Goal: Task Accomplishment & Management: Manage account settings

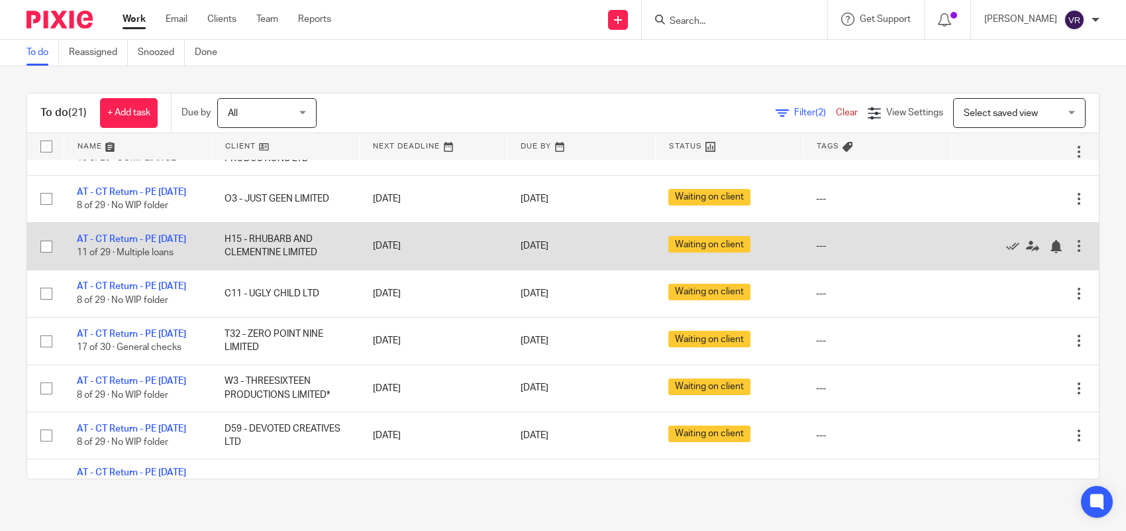
scroll to position [501, 0]
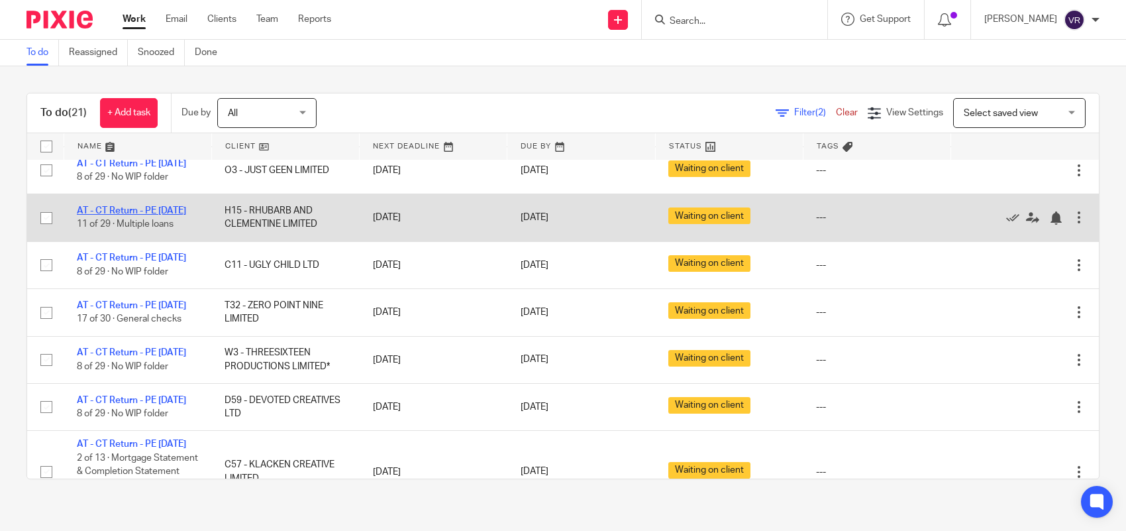
click at [103, 215] on link "AT - CT Return - PE [DATE]" at bounding box center [131, 210] width 109 height 9
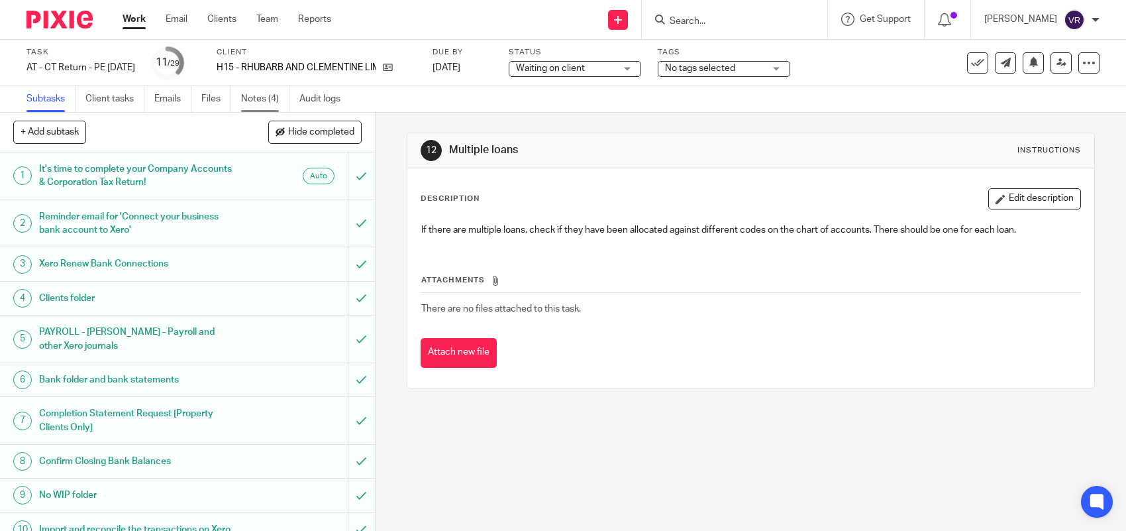
click at [256, 101] on link "Notes (4)" at bounding box center [265, 99] width 48 height 26
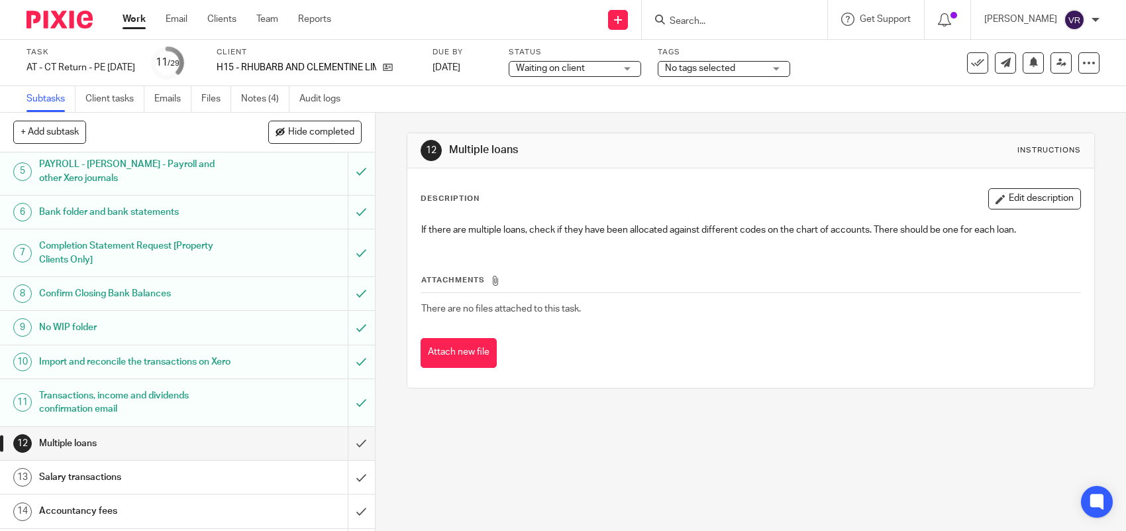
scroll to position [128, 0]
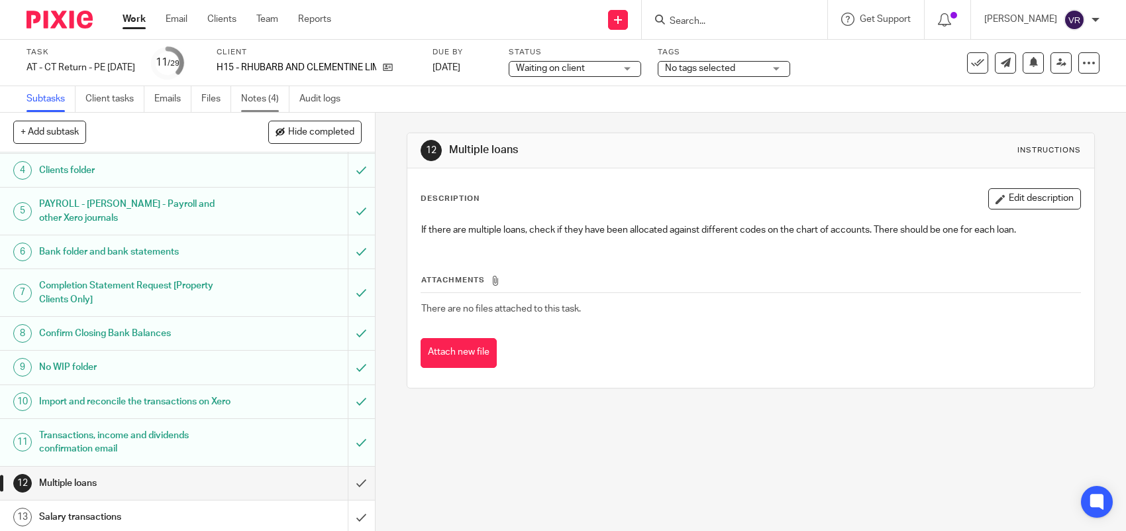
click at [258, 95] on link "Notes (4)" at bounding box center [265, 99] width 48 height 26
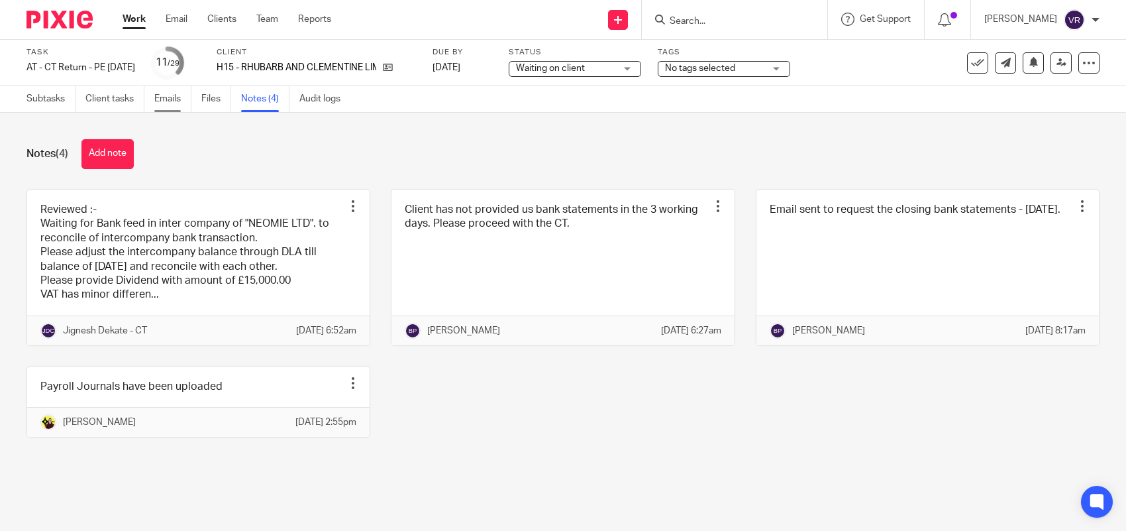
click at [166, 97] on link "Emails" at bounding box center [172, 99] width 37 height 26
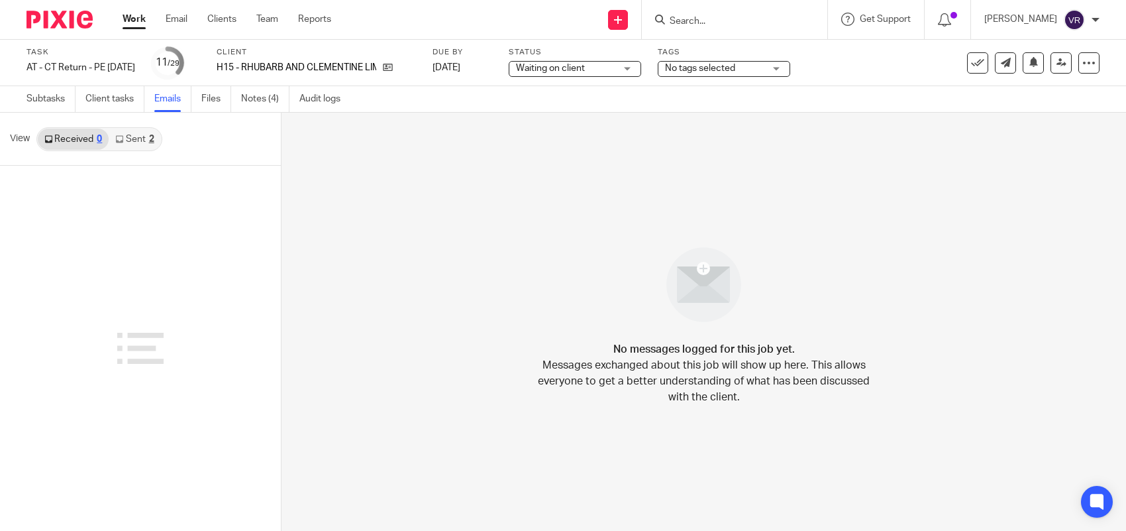
click at [131, 138] on link "Sent 2" at bounding box center [135, 138] width 52 height 21
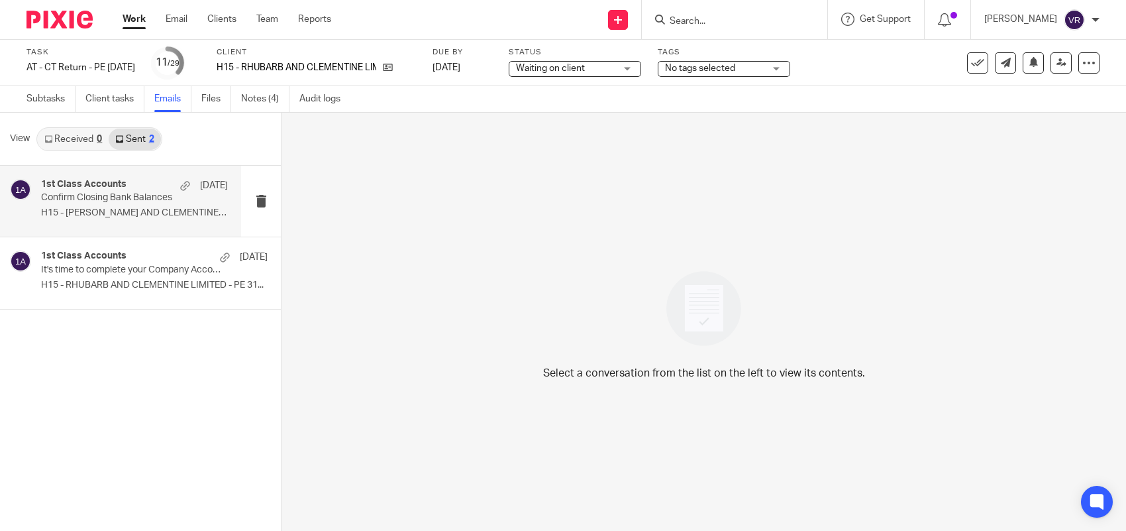
click at [124, 193] on p "Confirm Closing Bank Balances" at bounding box center [116, 197] width 150 height 11
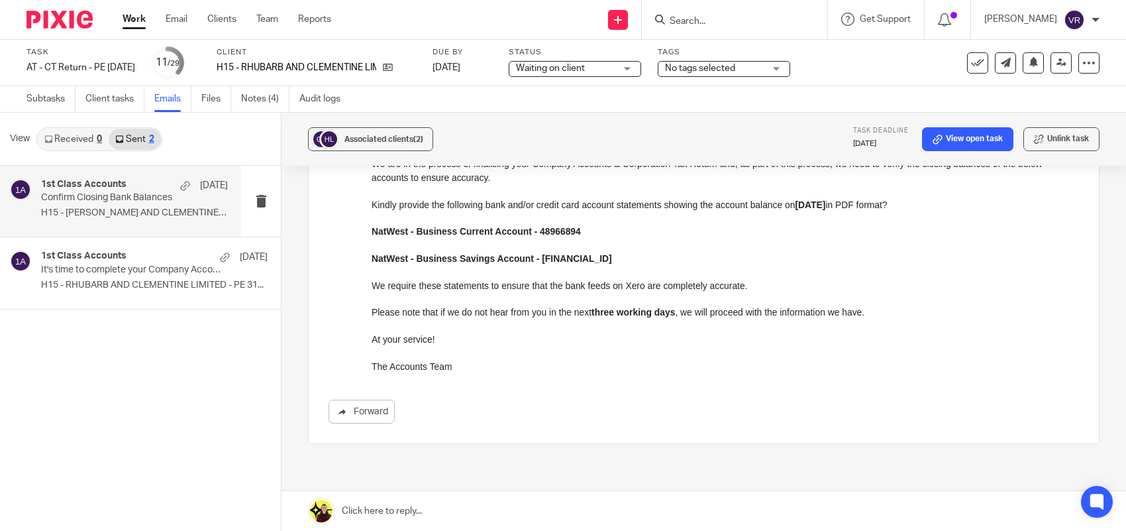
scroll to position [248, 0]
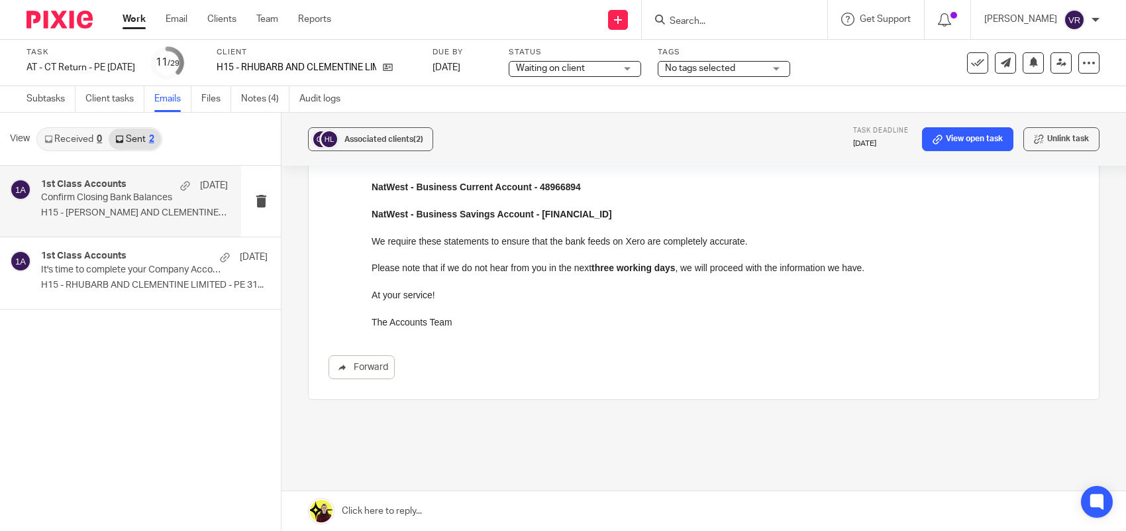
click at [130, 15] on link "Work" at bounding box center [134, 19] width 23 height 13
